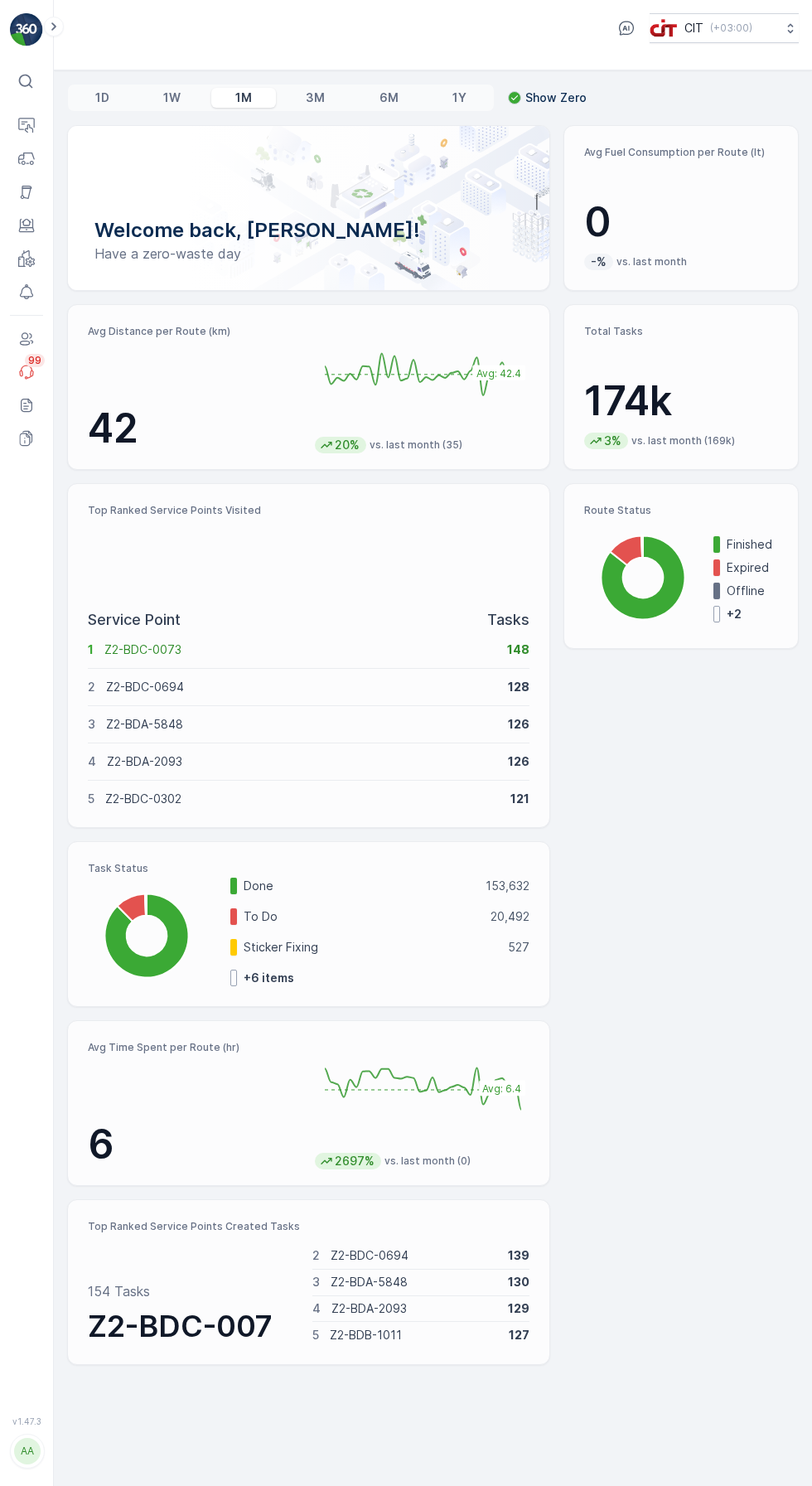
click at [28, 127] on icon at bounding box center [26, 126] width 16 height 16
click at [127, 218] on p "Routes & Tasks" at bounding box center [102, 216] width 85 height 16
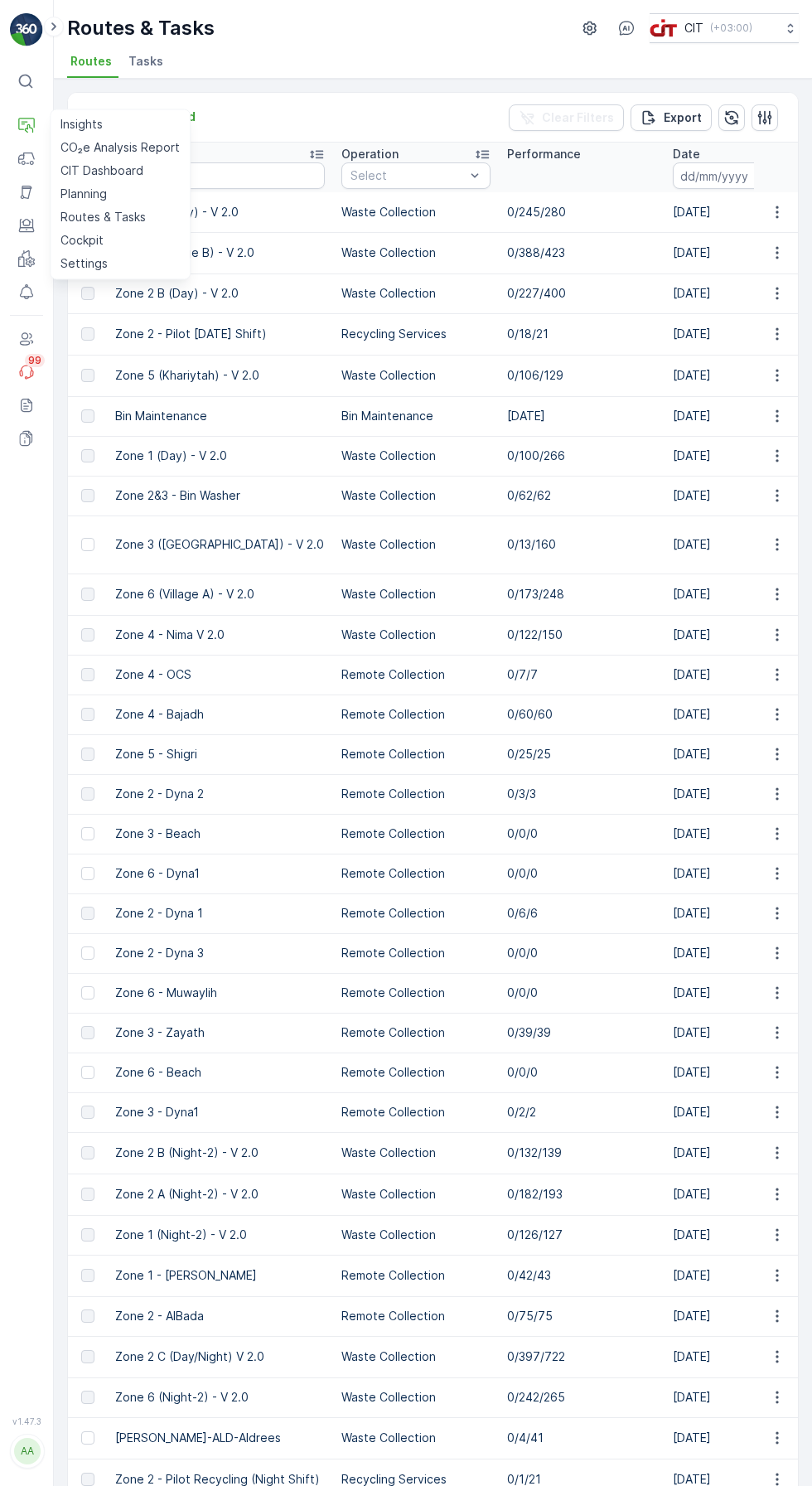
click at [253, 175] on input "text" at bounding box center [220, 176] width 209 height 27
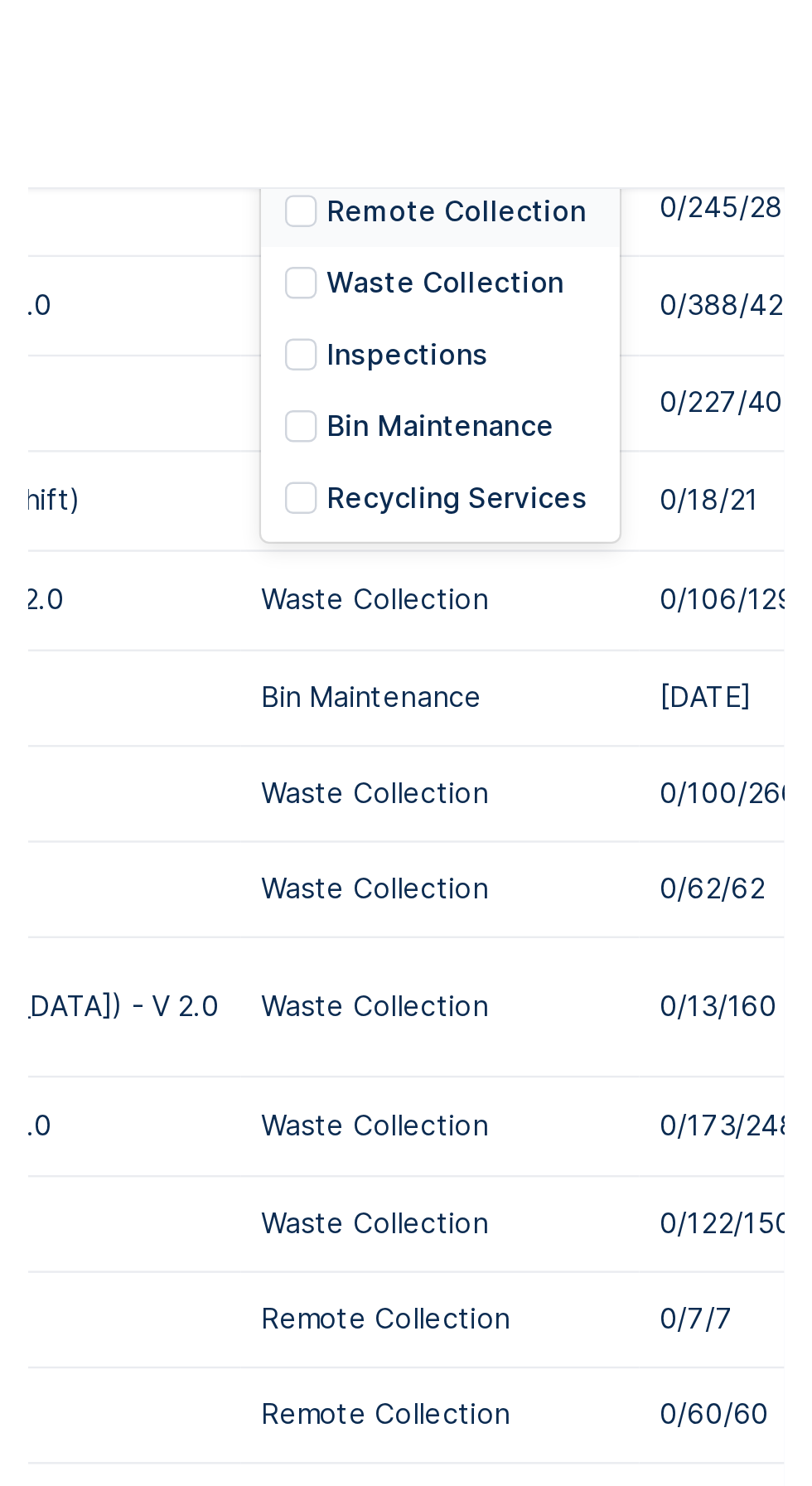
scroll to position [115, 0]
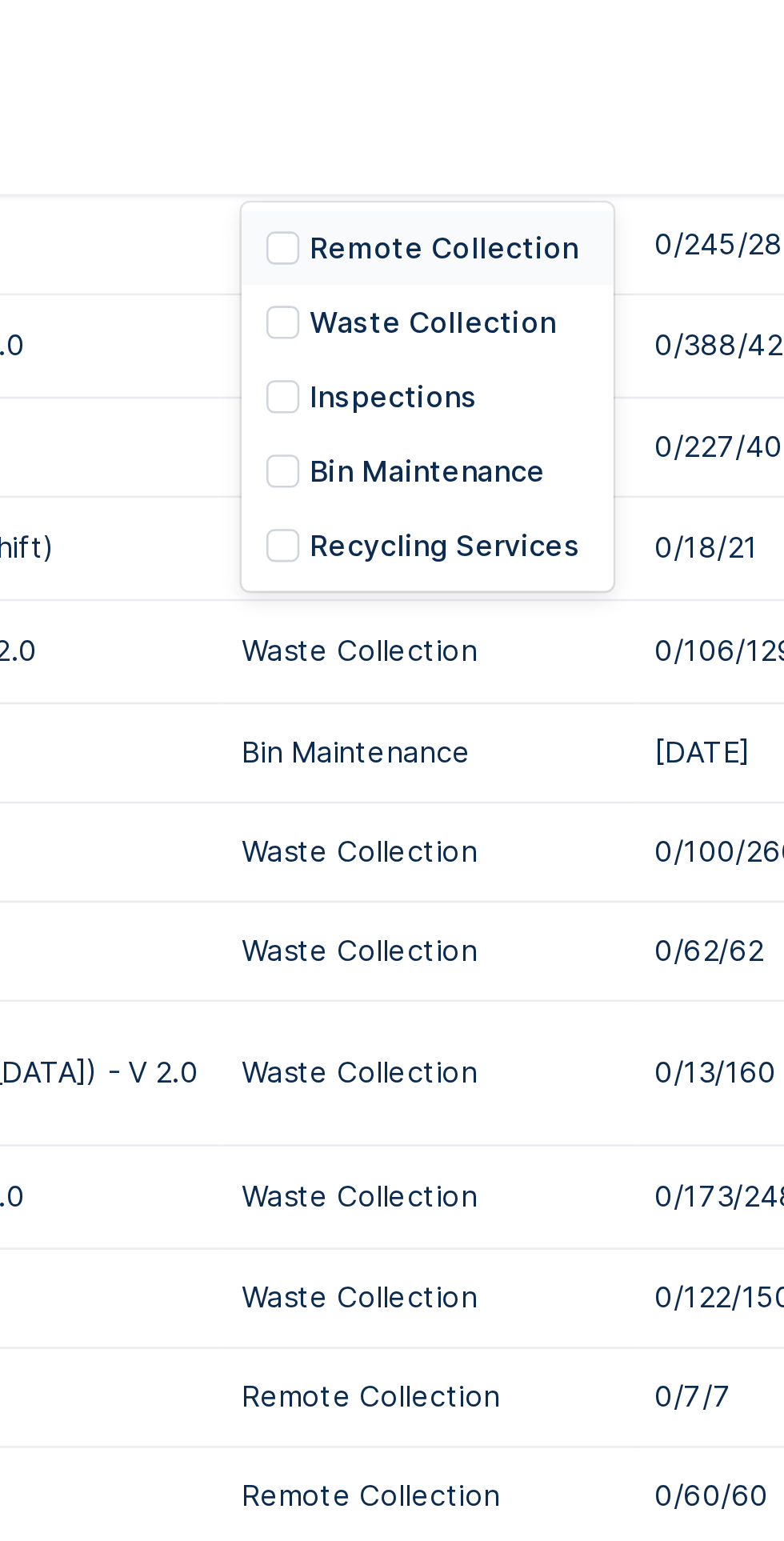
click at [413, 214] on p "Recycling Services" at bounding box center [408, 210] width 105 height 16
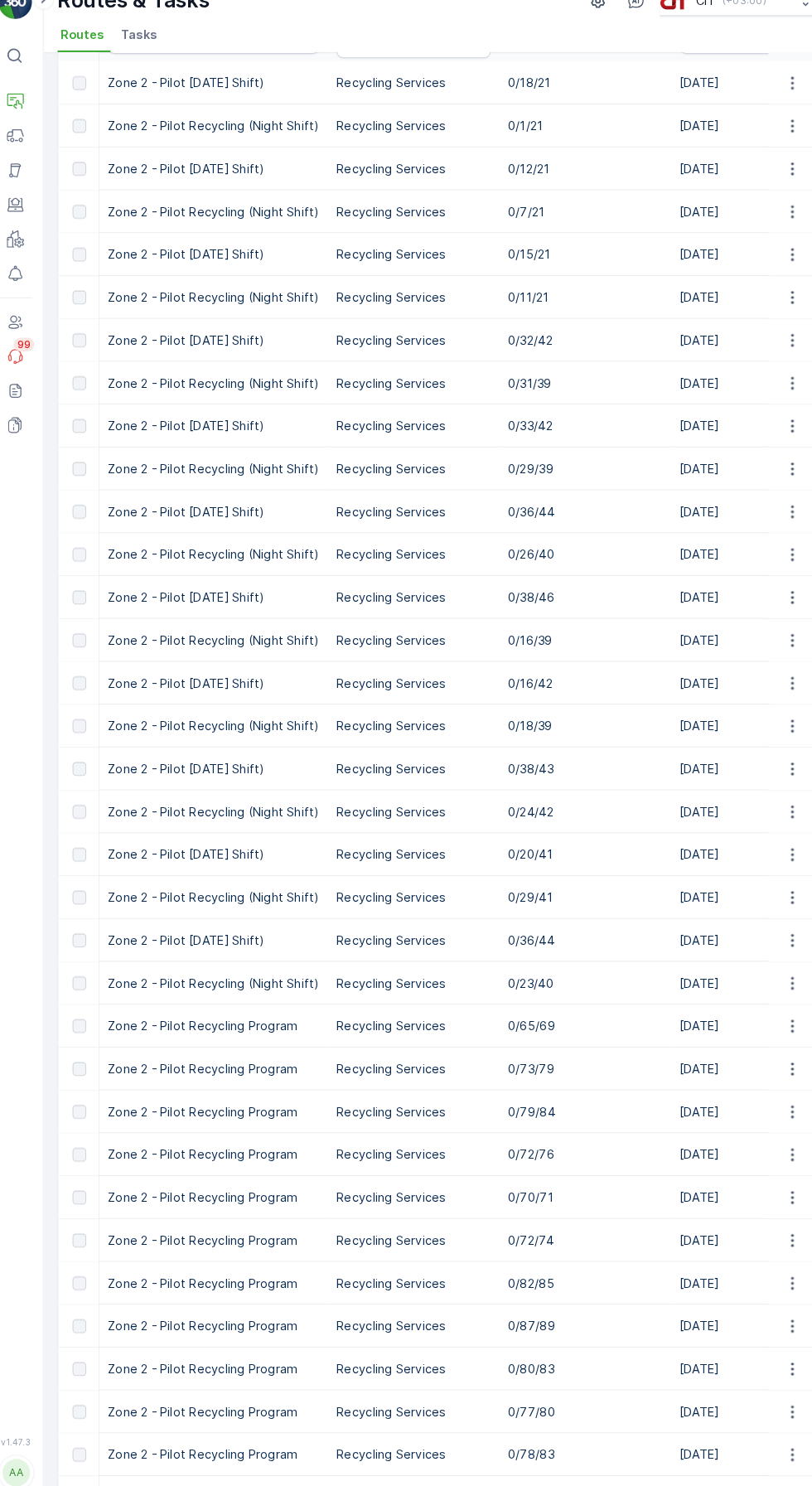
click at [694, 79] on input at bounding box center [725, 66] width 114 height 27
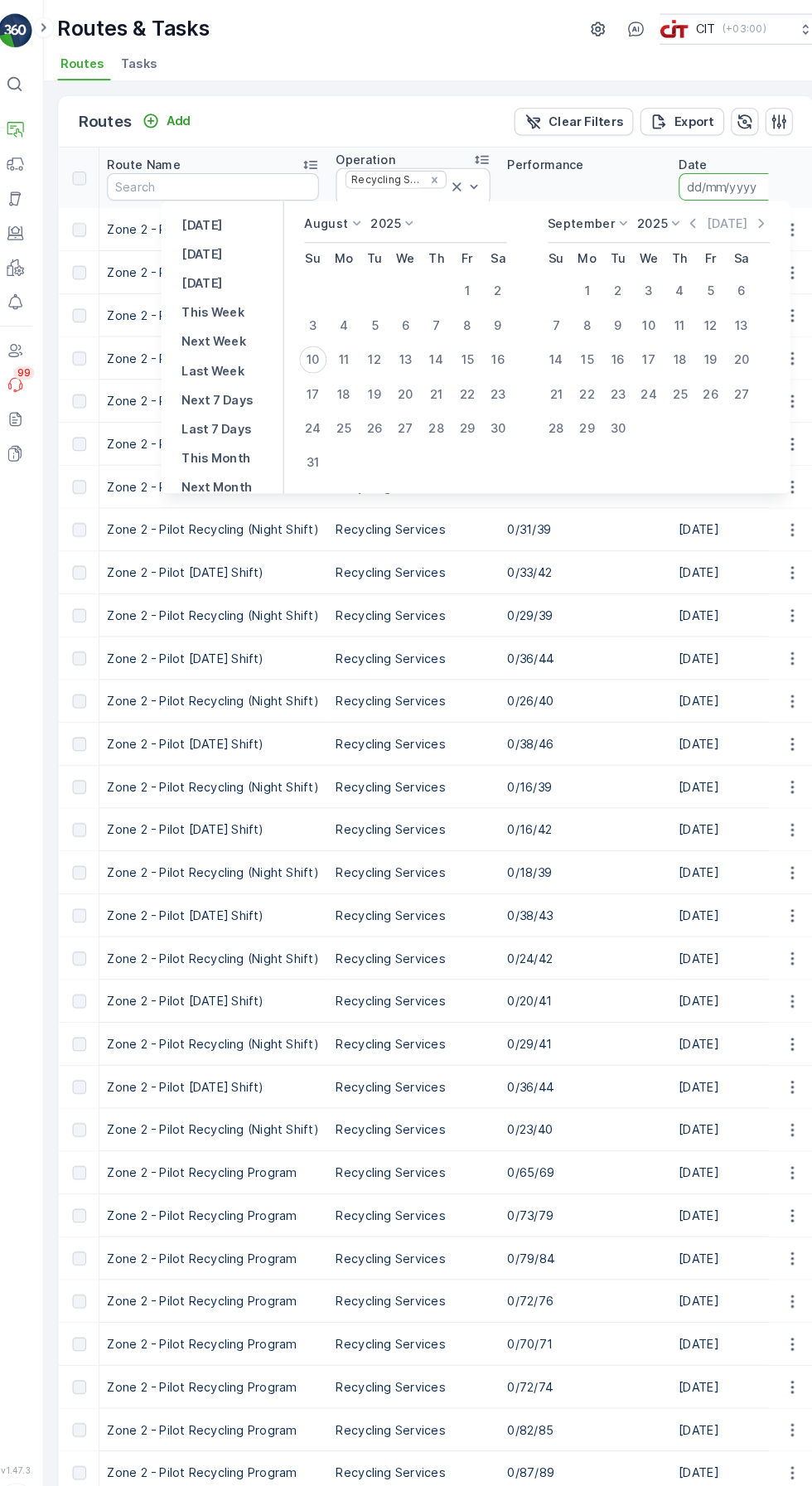
click at [386, 52] on ul "Routes Tasks" at bounding box center [426, 64] width 718 height 28
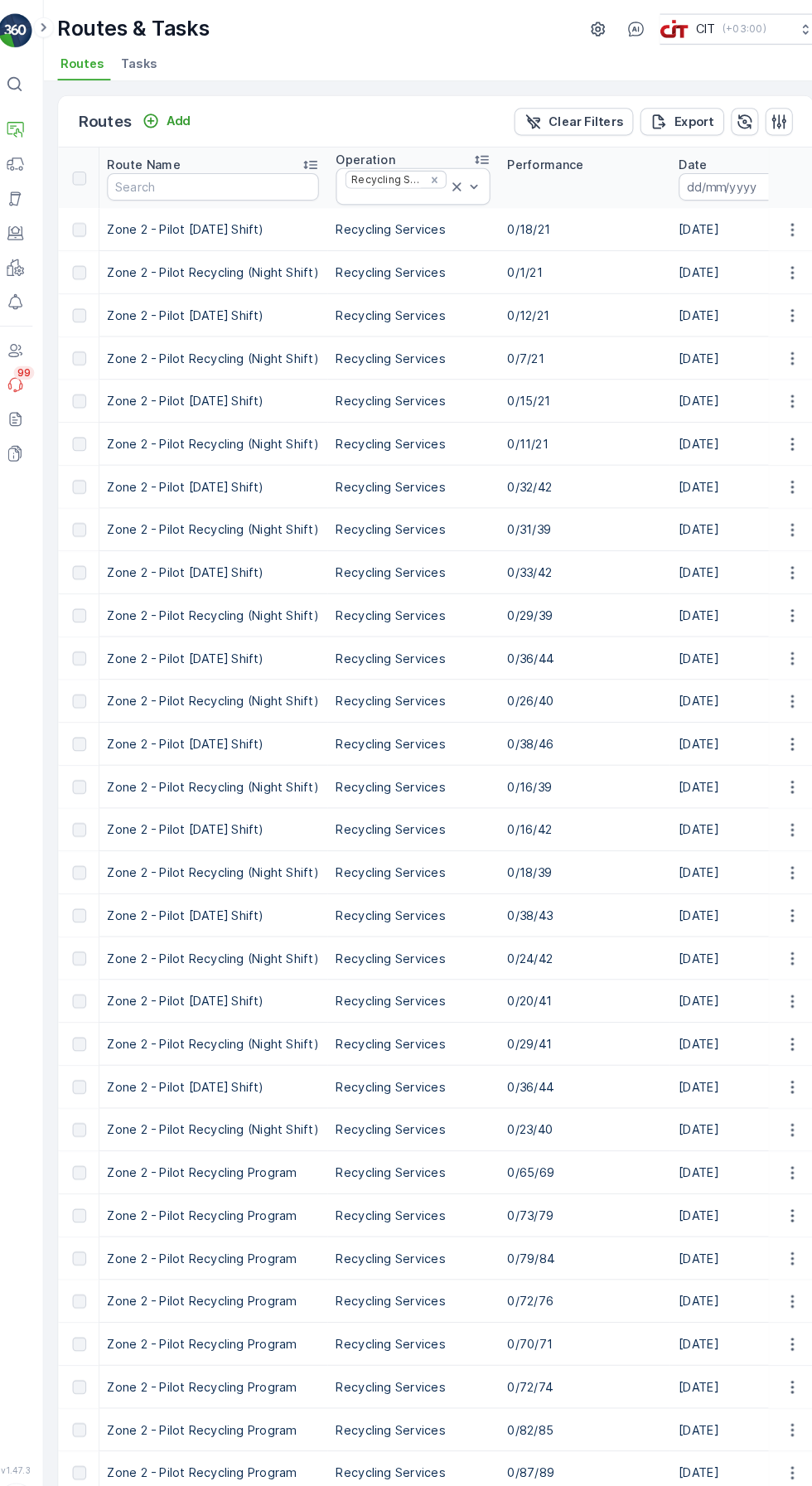
scroll to position [0, 15]
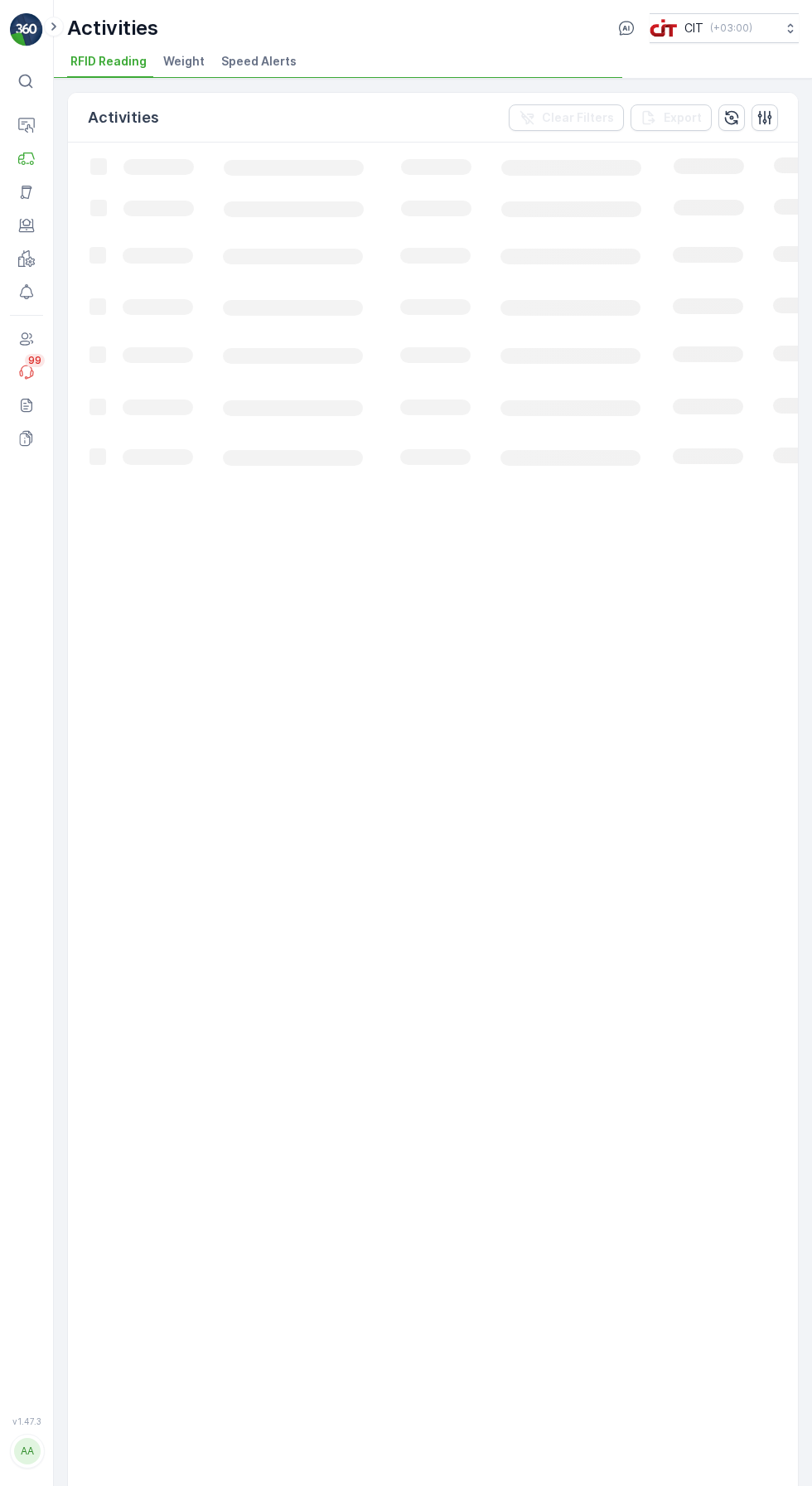
click at [29, 127] on icon at bounding box center [26, 126] width 16 height 16
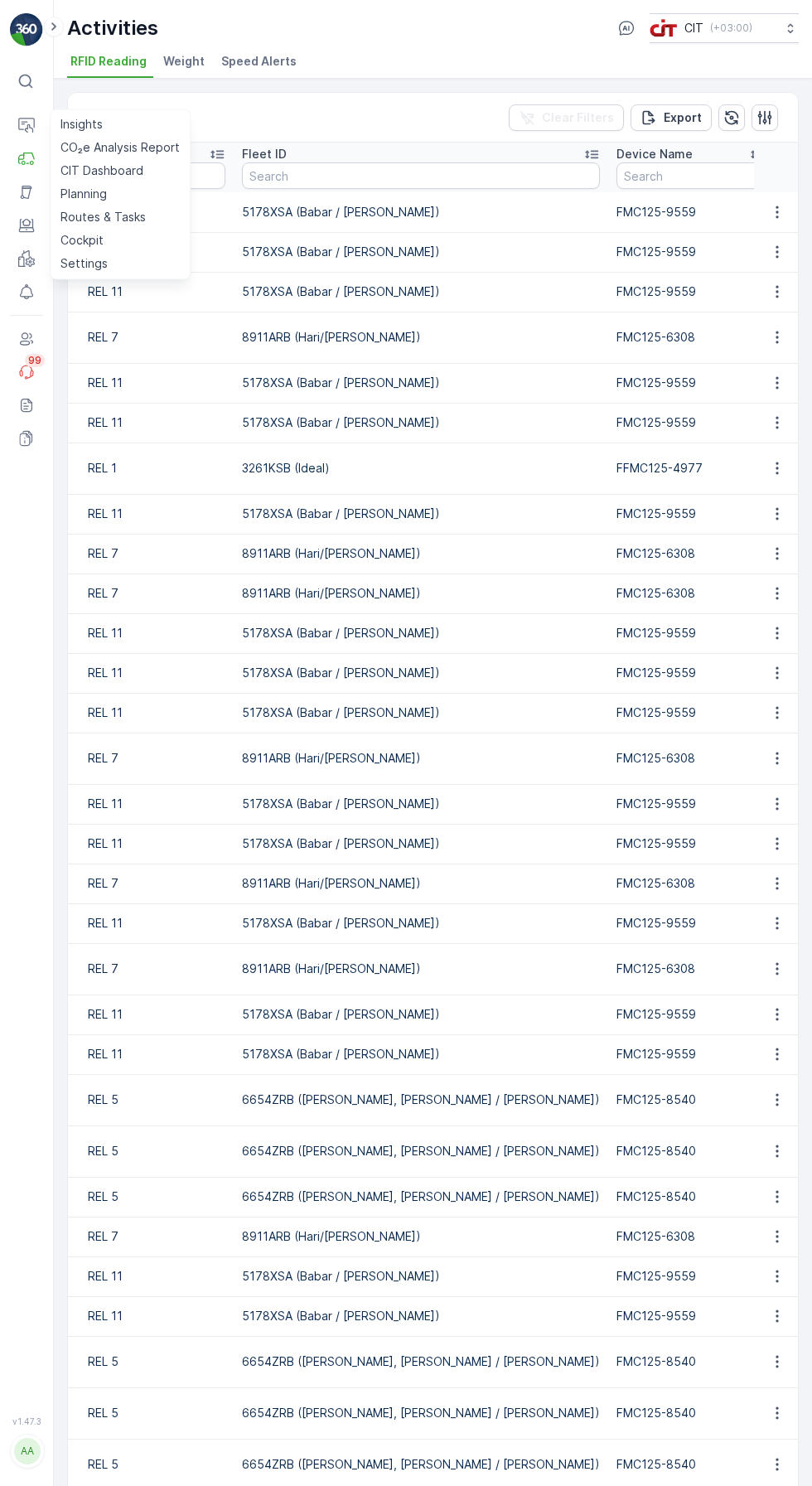
click at [29, 127] on icon at bounding box center [26, 126] width 16 height 16
click at [117, 116] on link "Insights" at bounding box center [121, 124] width 133 height 23
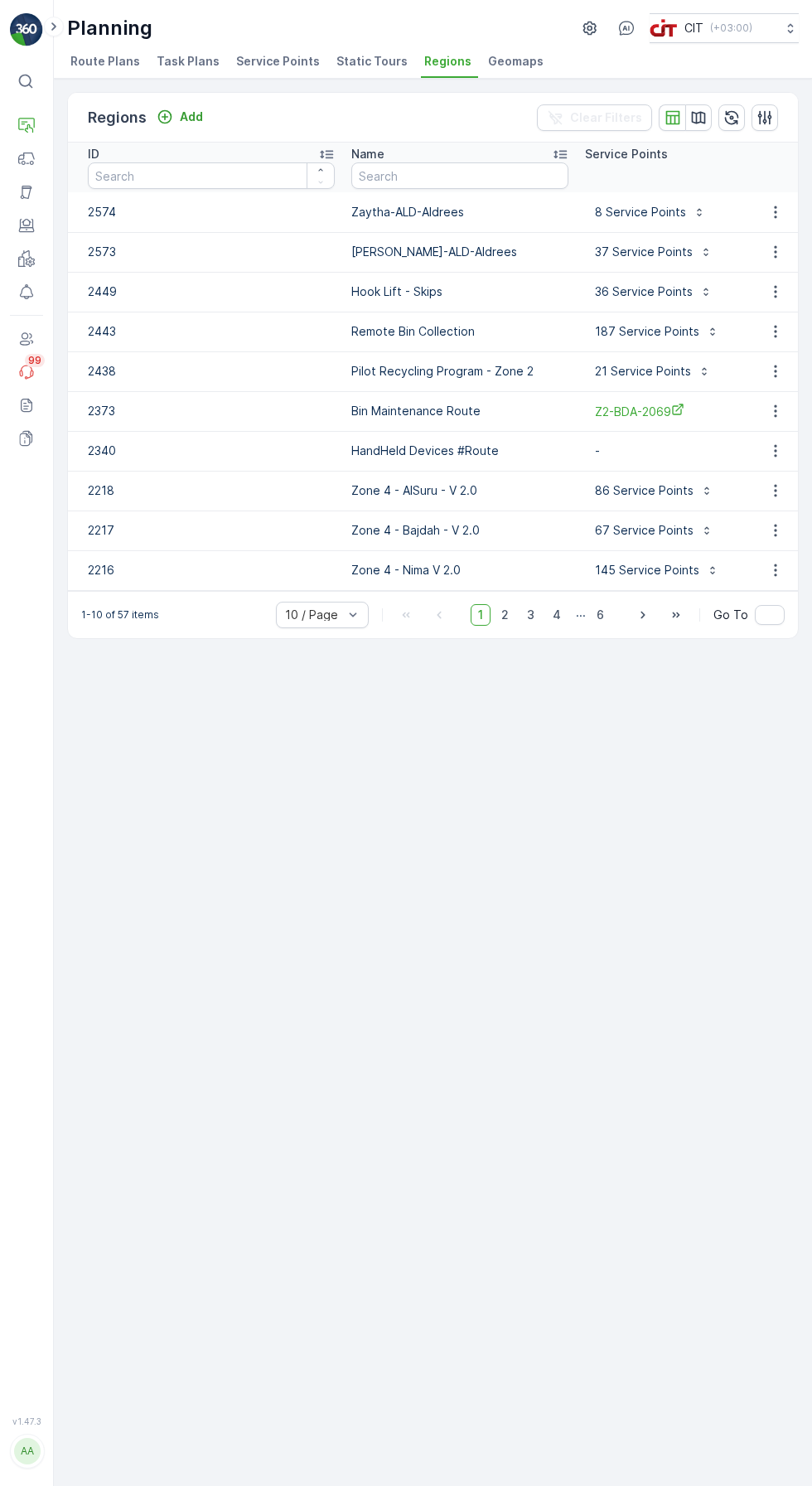
click at [28, 155] on icon at bounding box center [26, 159] width 16 height 16
click at [113, 180] on p "Live Tracking" at bounding box center [96, 180] width 73 height 16
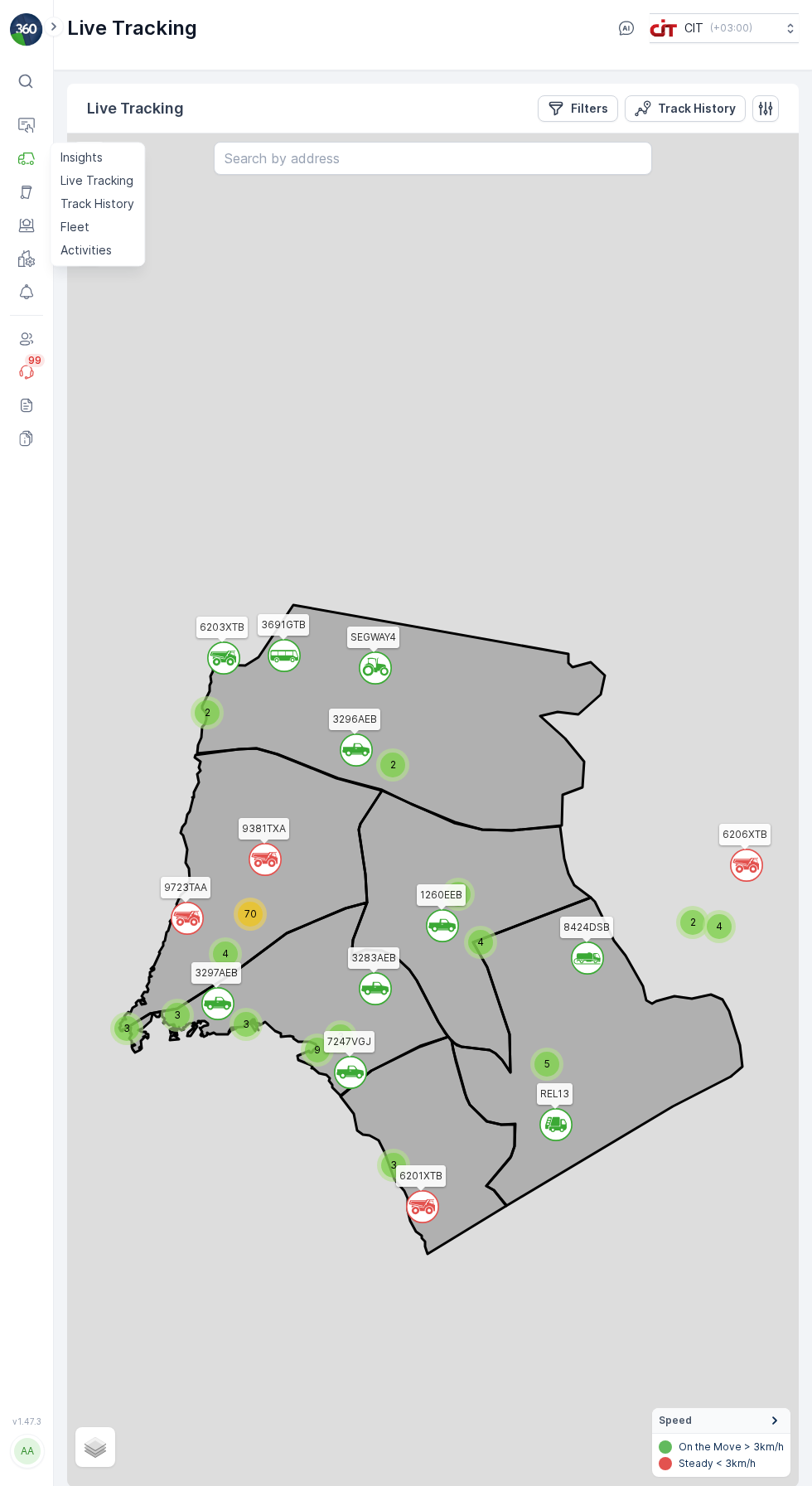
click at [551, 115] on icon "Filters" at bounding box center [555, 108] width 16 height 16
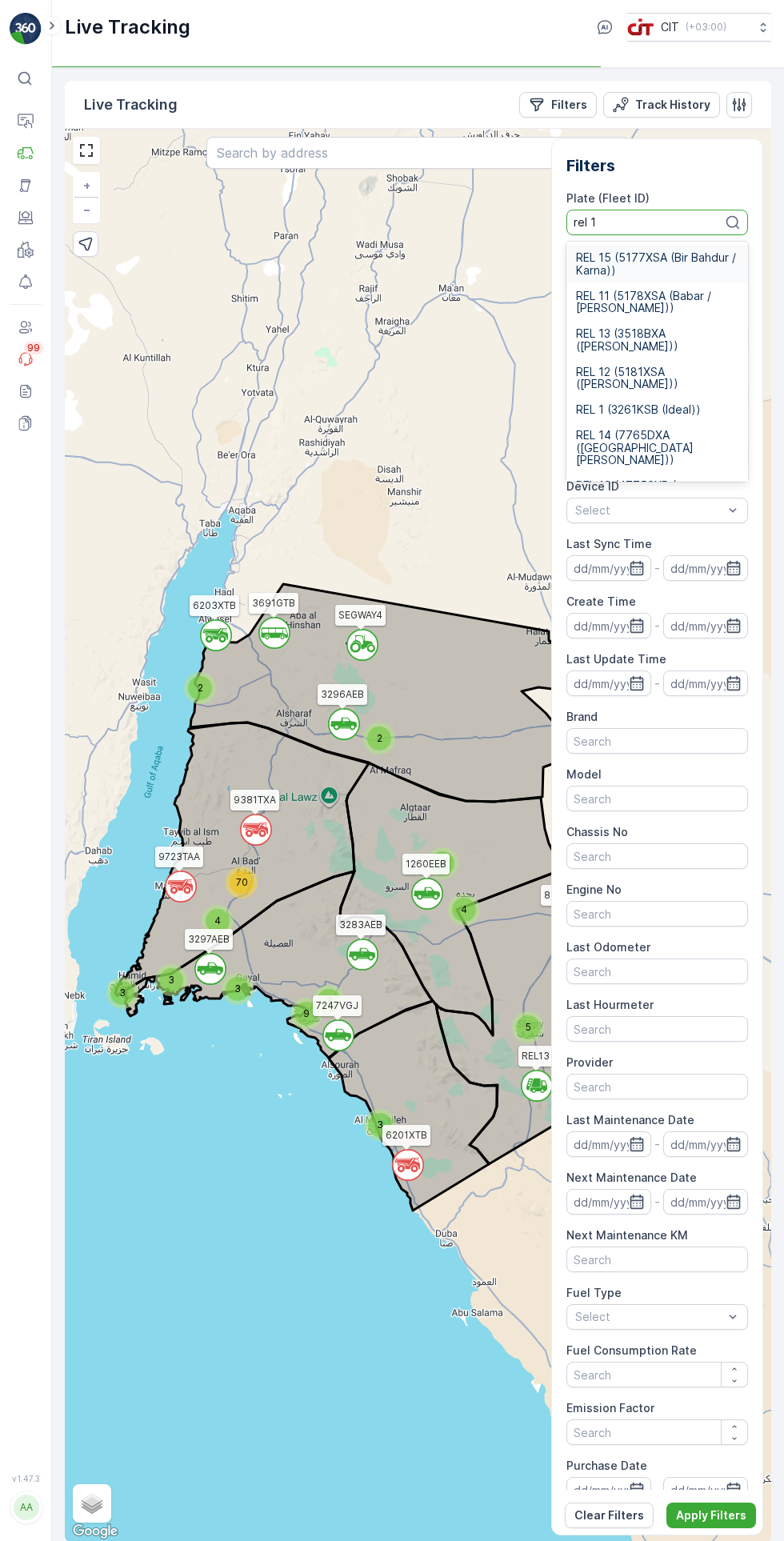
click at [662, 409] on span "REL 1 (3261KSB (Ideal))" at bounding box center [639, 409] width 125 height 12
type input "rel 1"
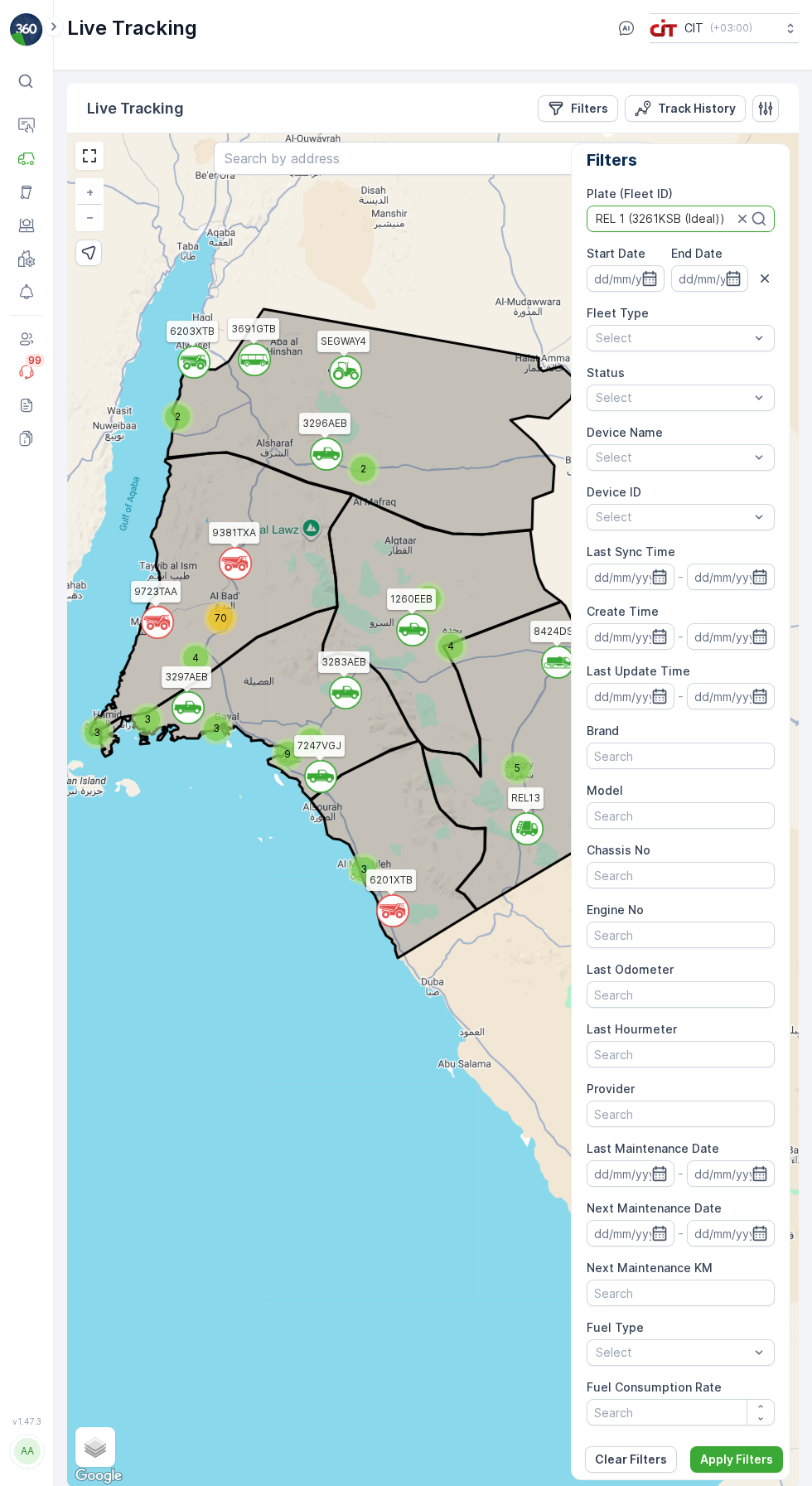
scroll to position [13, 0]
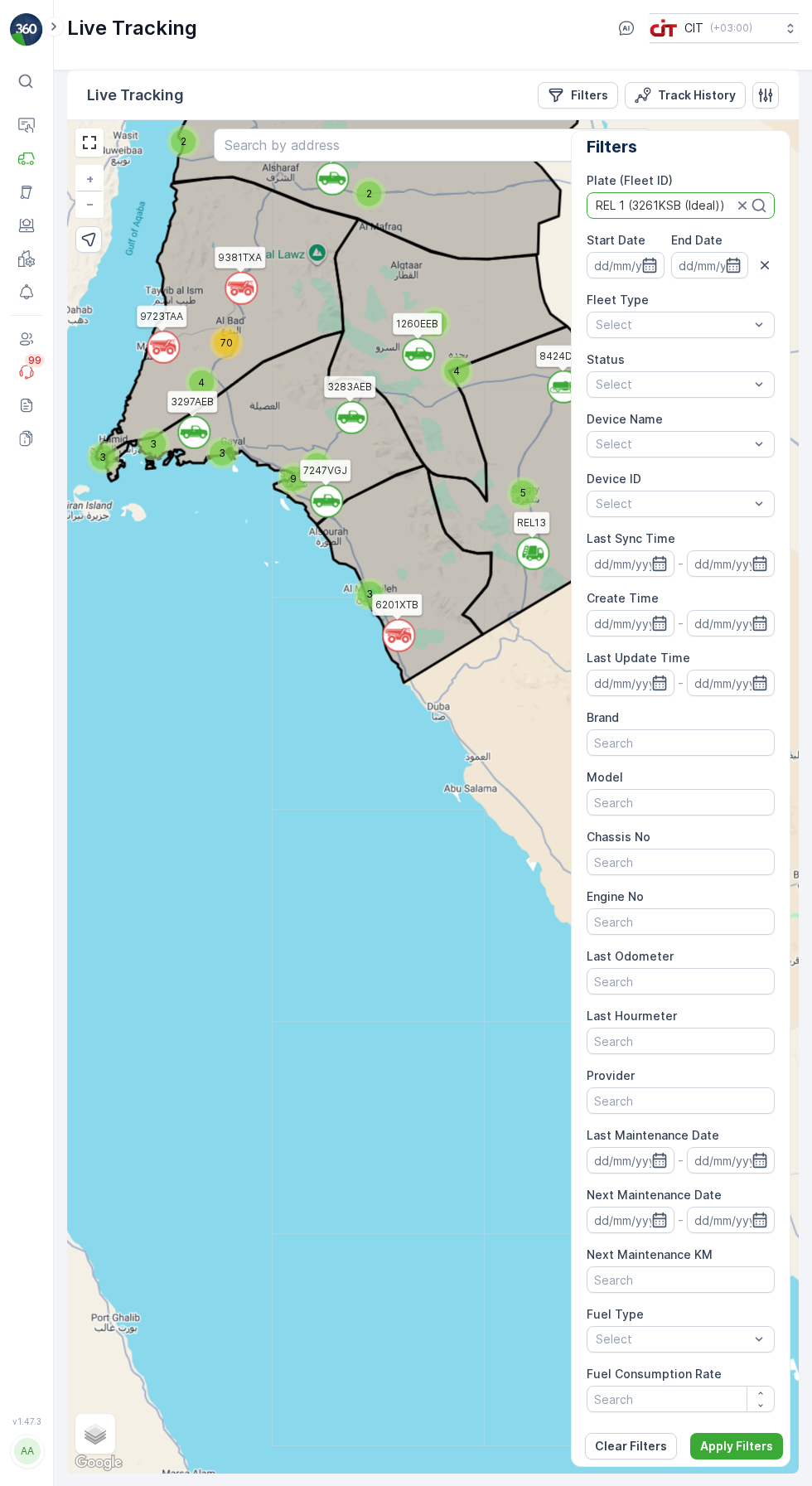
click at [719, 1455] on p "Apply Filters" at bounding box center [736, 1446] width 73 height 16
